Goal: Navigation & Orientation: Go to known website

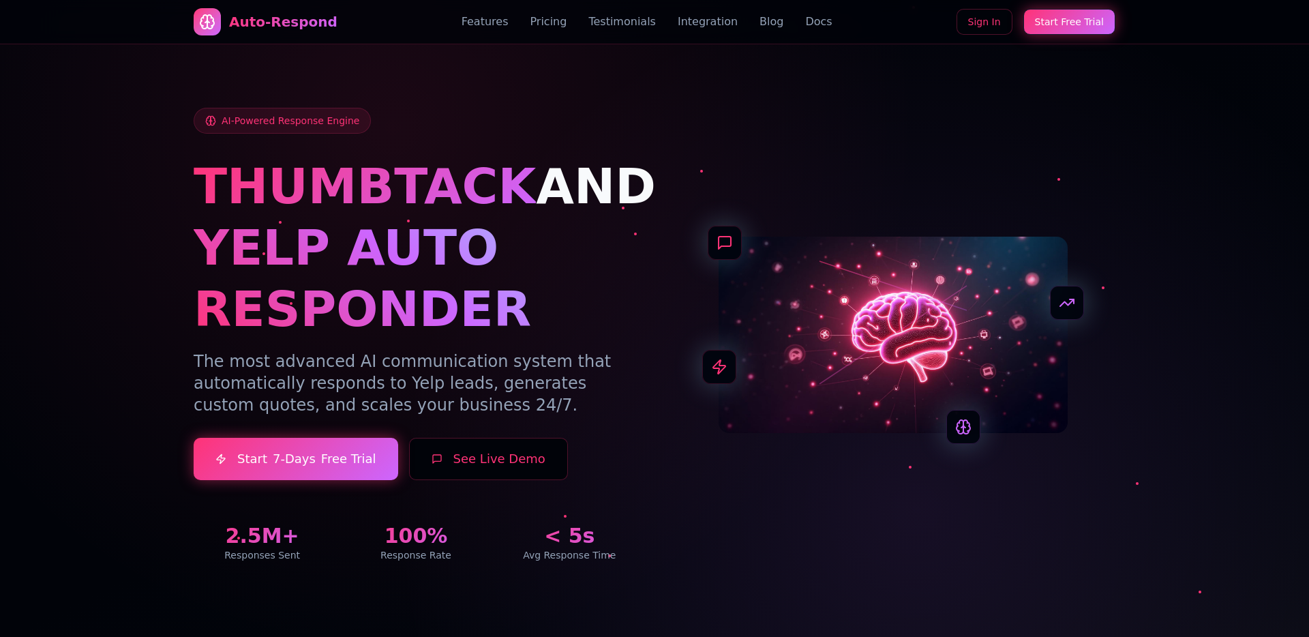
click at [691, 160] on div "AI-Powered Response Engine THUMBTACK AND YELP AUTO RESPONDER The most advanced …" at bounding box center [655, 335] width 922 height 454
